Goal: Book appointment/travel/reservation

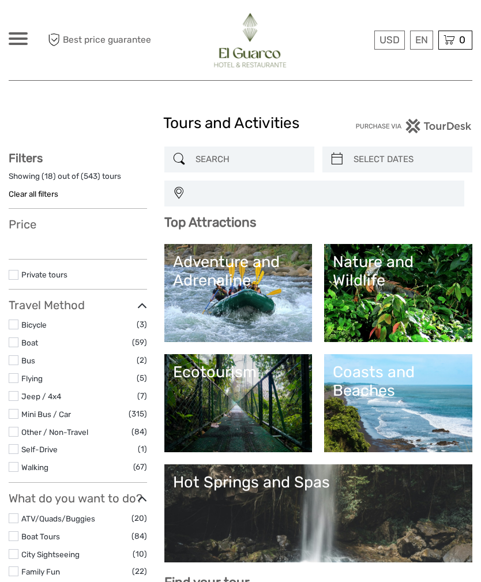
select select
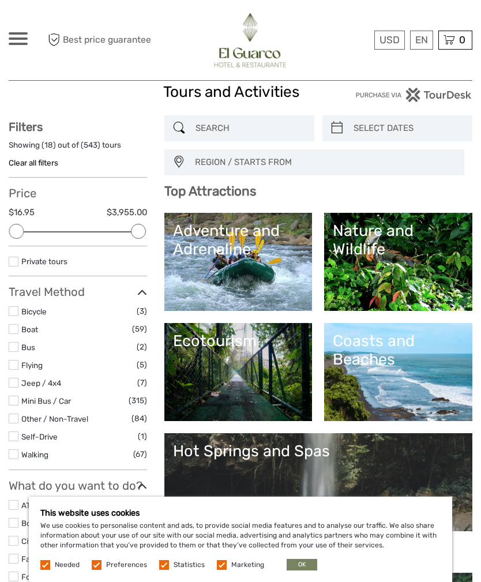
scroll to position [20, 0]
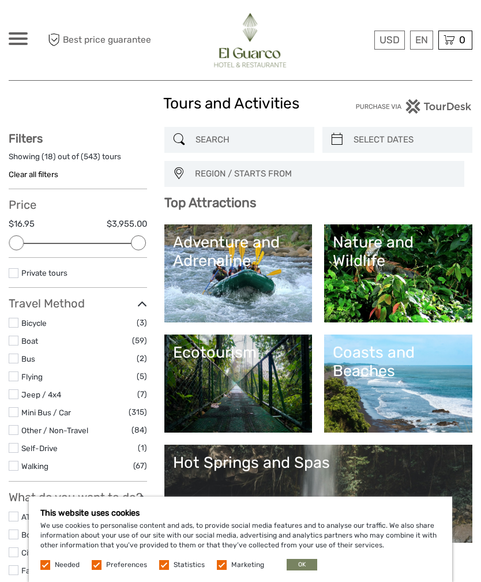
click at [401, 381] on link "Coasts and Beaches" at bounding box center [398, 383] width 131 height 81
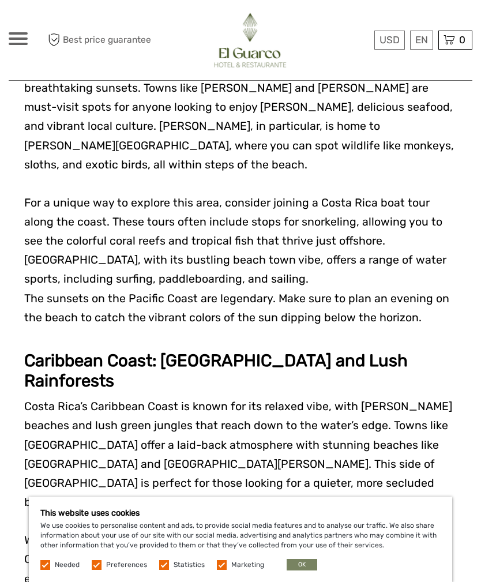
scroll to position [822, 0]
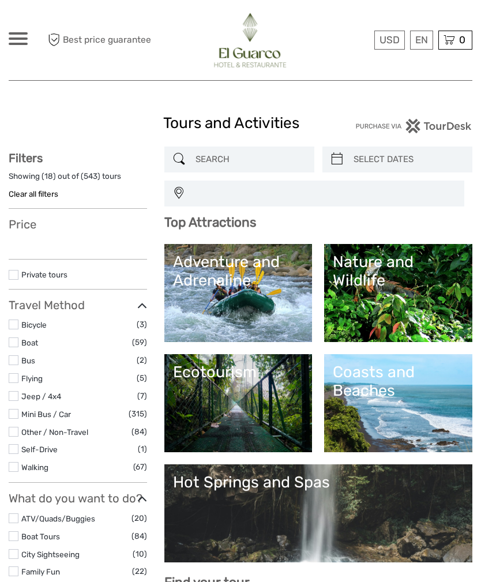
select select
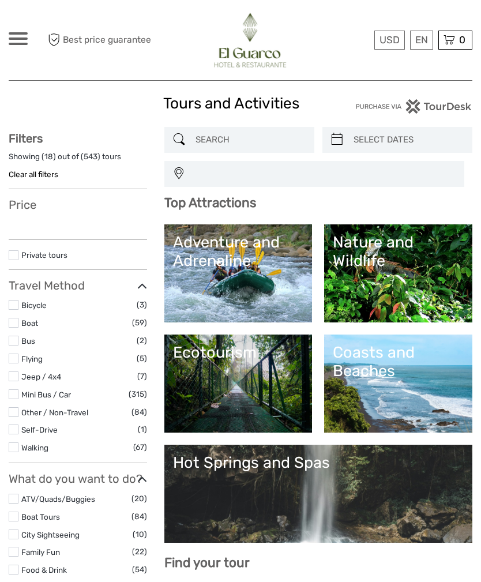
select select
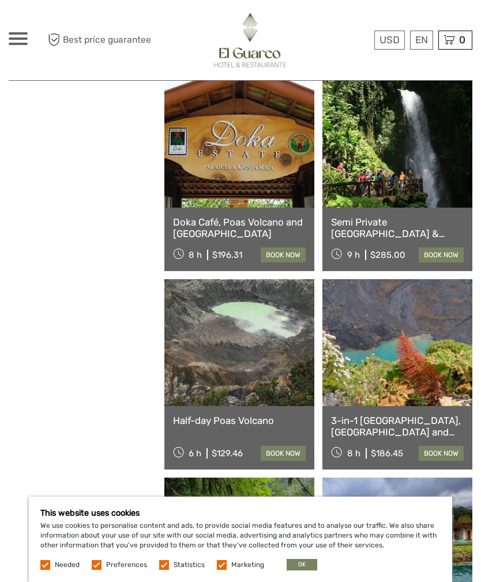
scroll to position [762, 0]
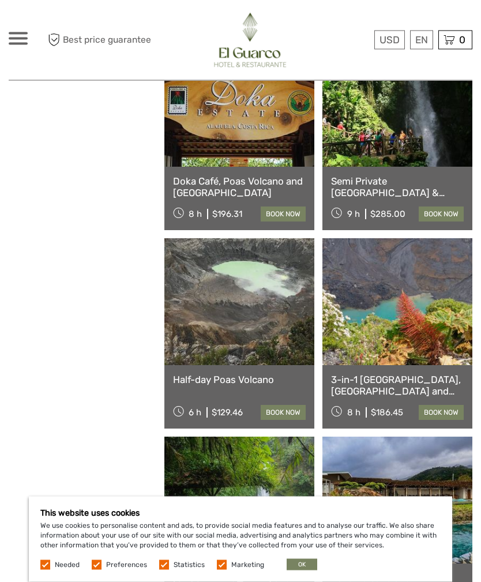
click at [267, 394] on div "Half-day Poas Volcano 6 h $129.46 book now" at bounding box center [239, 397] width 150 height 63
click at [282, 415] on link "book now" at bounding box center [283, 412] width 45 height 15
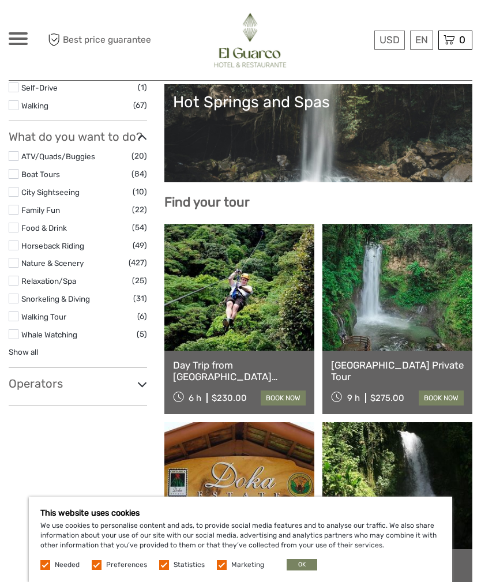
scroll to position [379, 0]
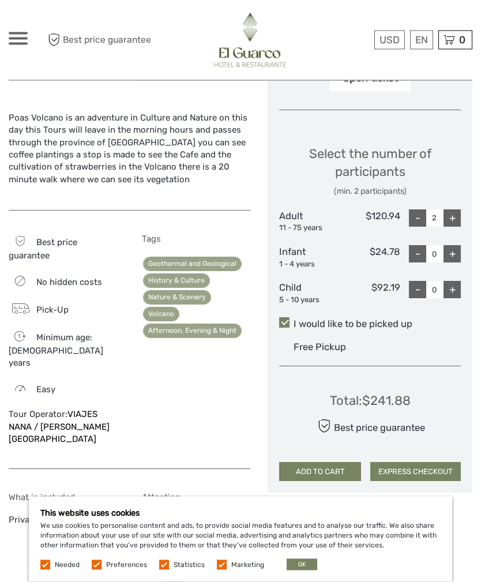
scroll to position [420, 0]
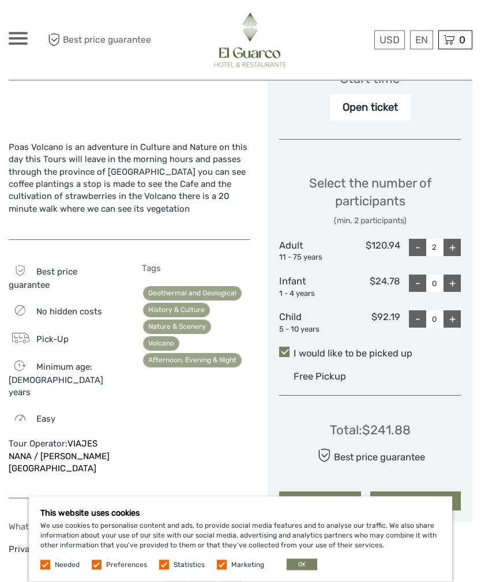
click at [418, 249] on div "-" at bounding box center [417, 247] width 17 height 17
type input "1"
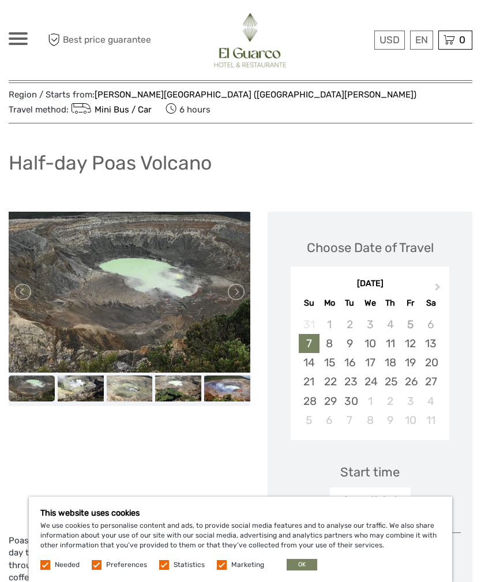
scroll to position [26, 0]
